Goal: Transaction & Acquisition: Book appointment/travel/reservation

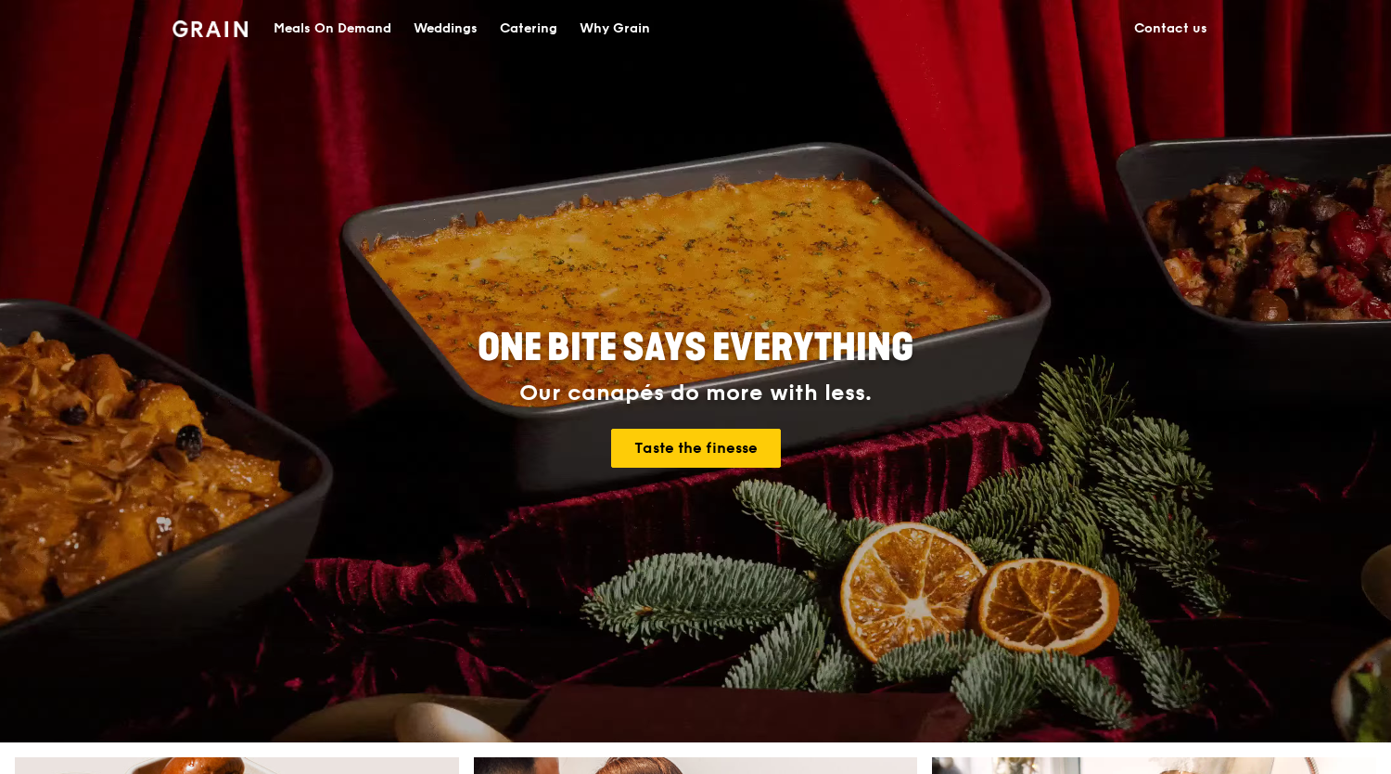
click at [529, 29] on div "Catering" at bounding box center [529, 29] width 58 height 56
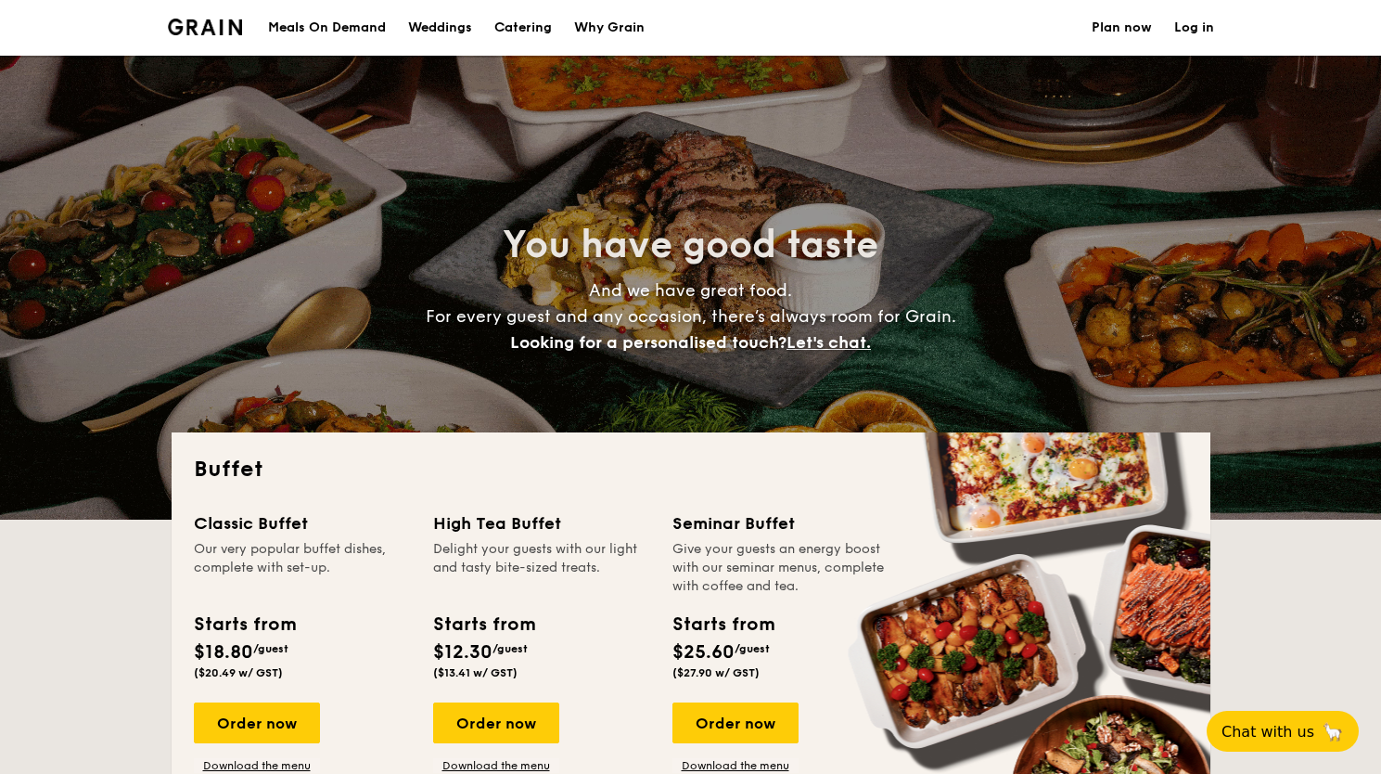
select select
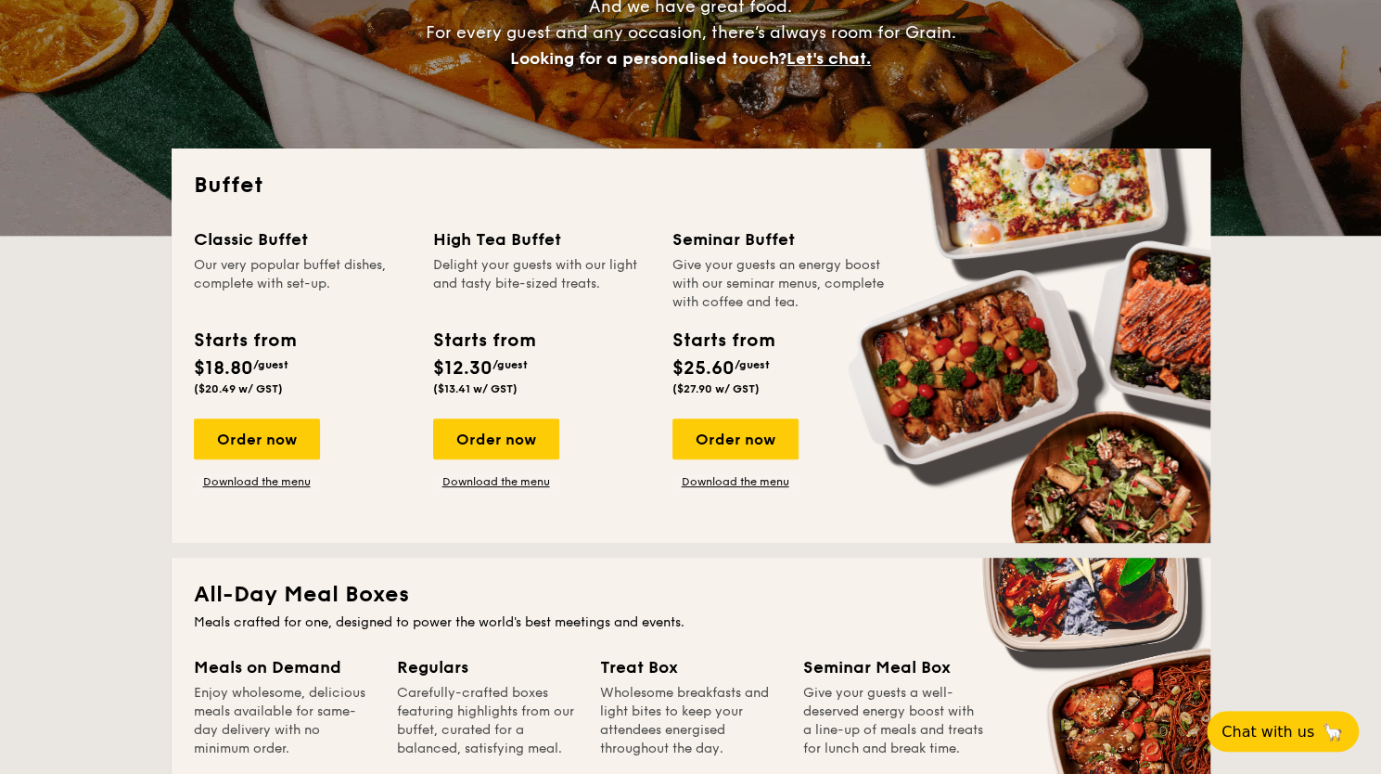
scroll to position [464, 0]
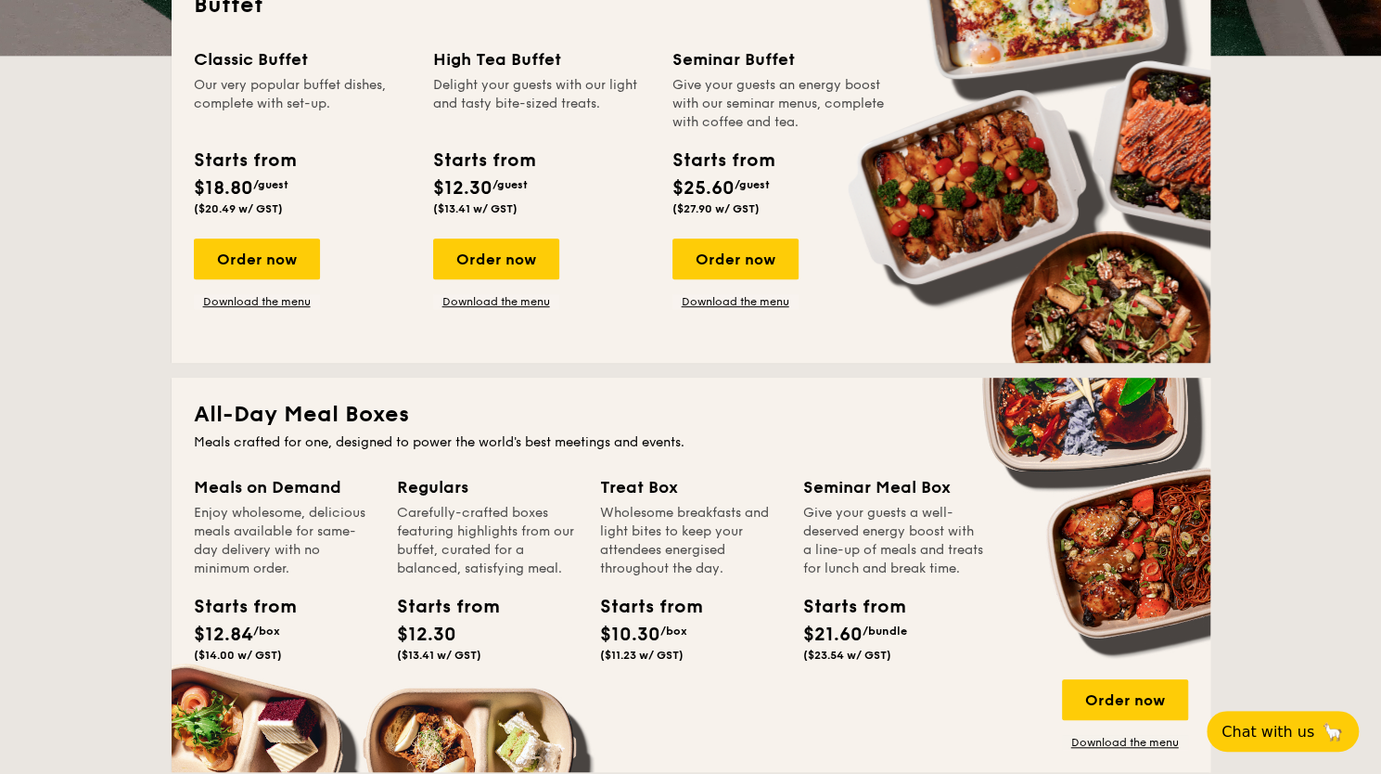
drag, startPoint x: 70, startPoint y: 398, endPoint x: 65, endPoint y: 363, distance: 35.7
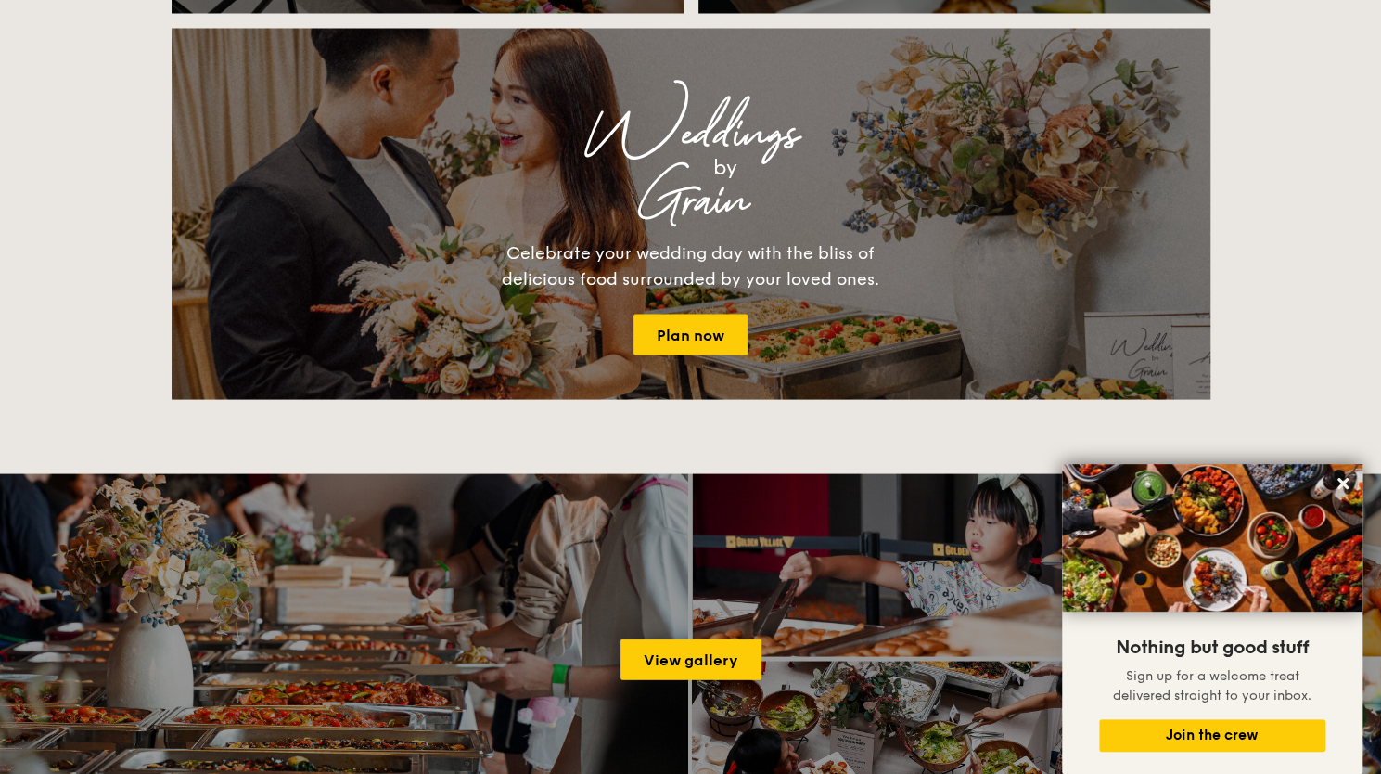
scroll to position [2597, 0]
